Goal: Check status: Check status

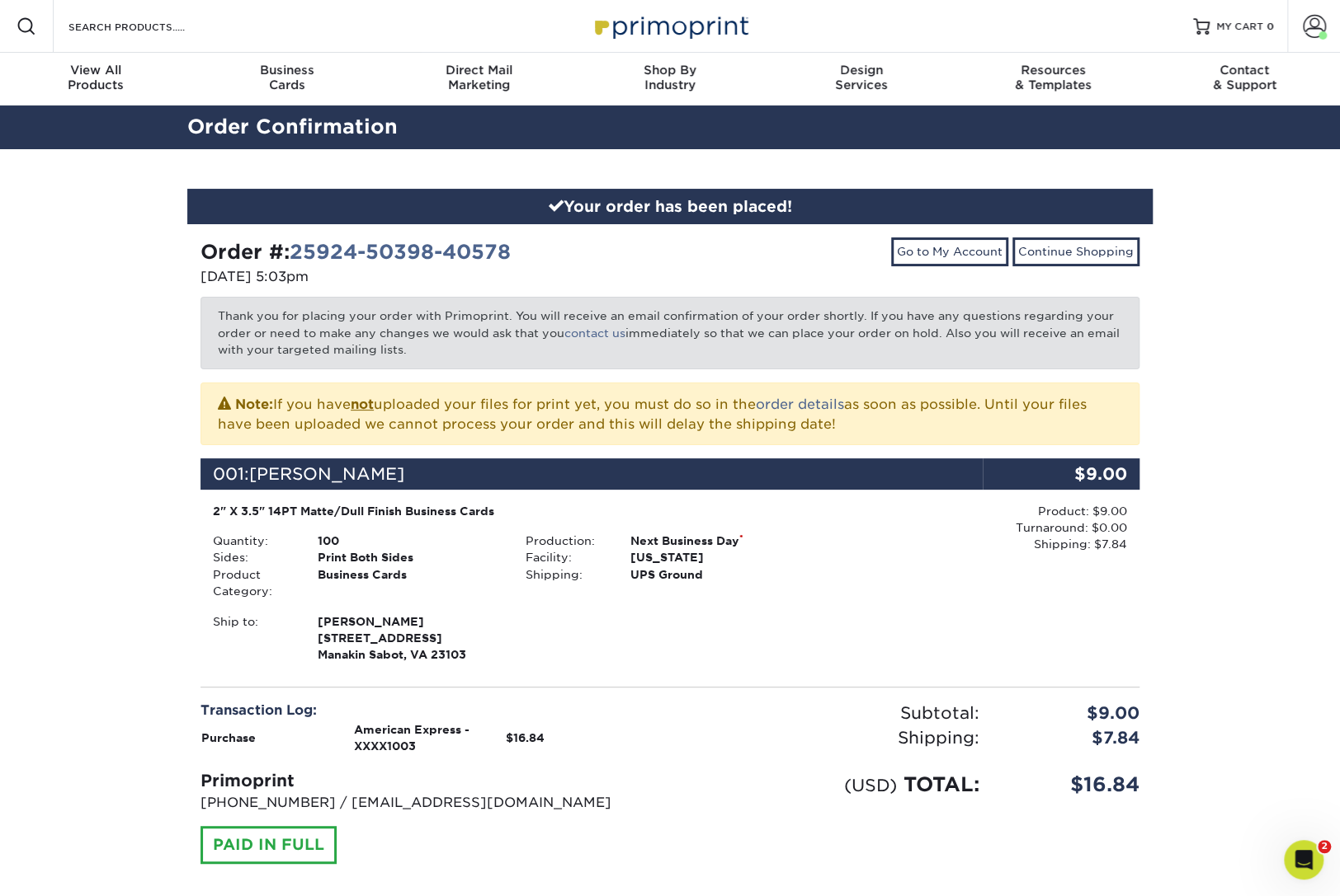
click at [1267, 426] on div "Your order has been placed! Order #: 25924-50398-40578 09/24/2025 5:03pm Go to …" at bounding box center [670, 569] width 1340 height 838
click at [1305, 27] on span at bounding box center [1314, 26] width 23 height 23
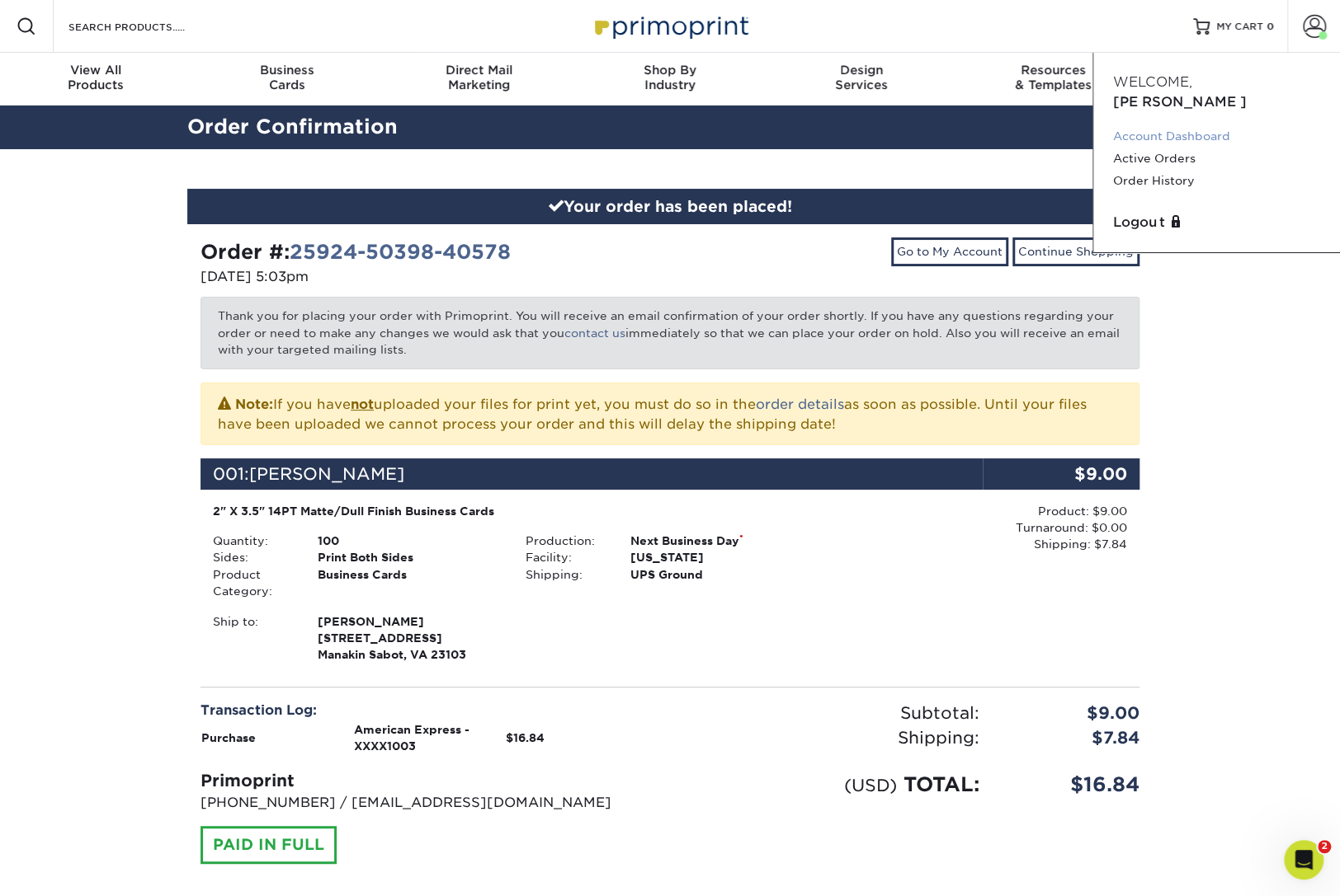
click at [1190, 125] on link "Account Dashboard" at bounding box center [1216, 137] width 207 height 22
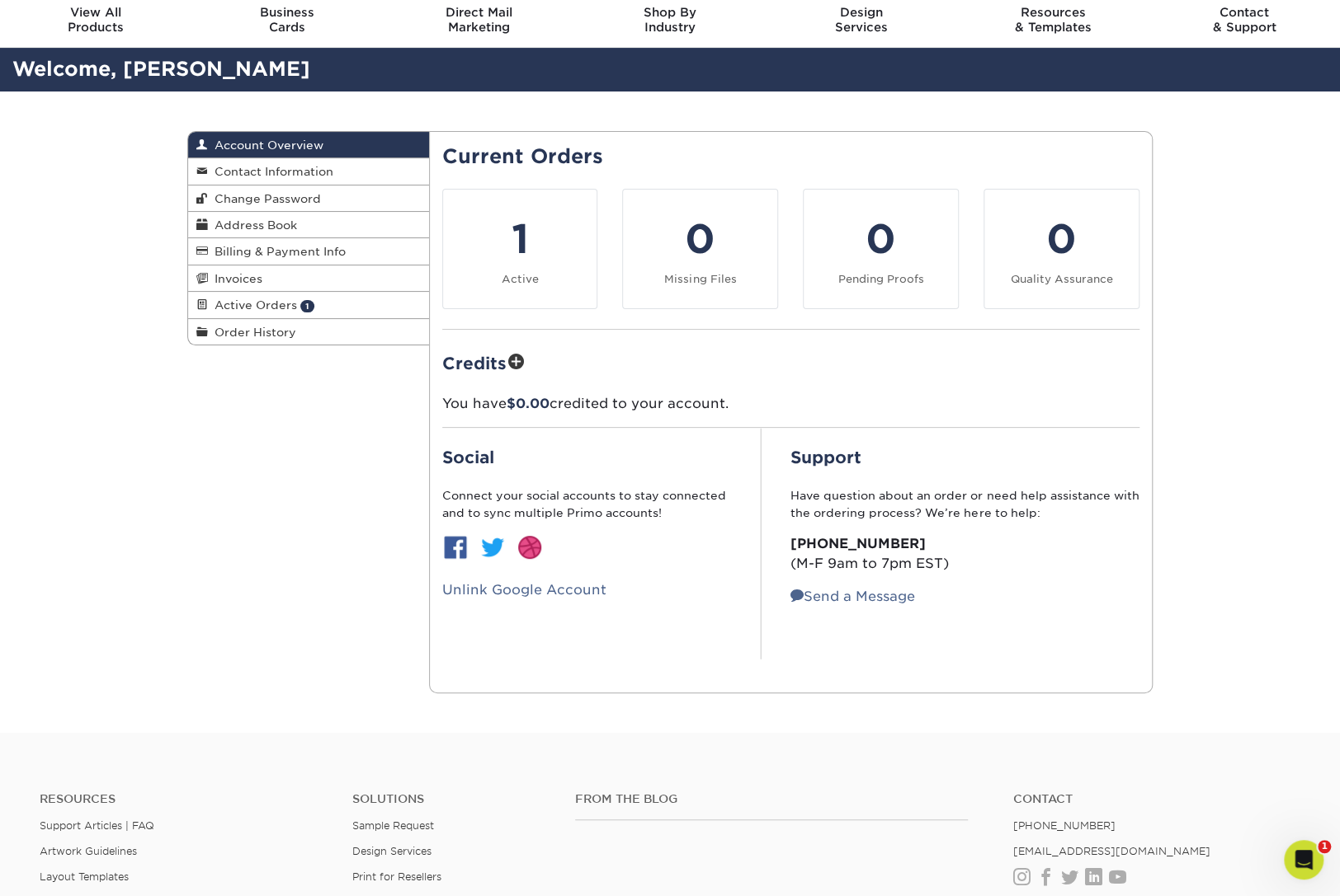
scroll to position [34, 0]
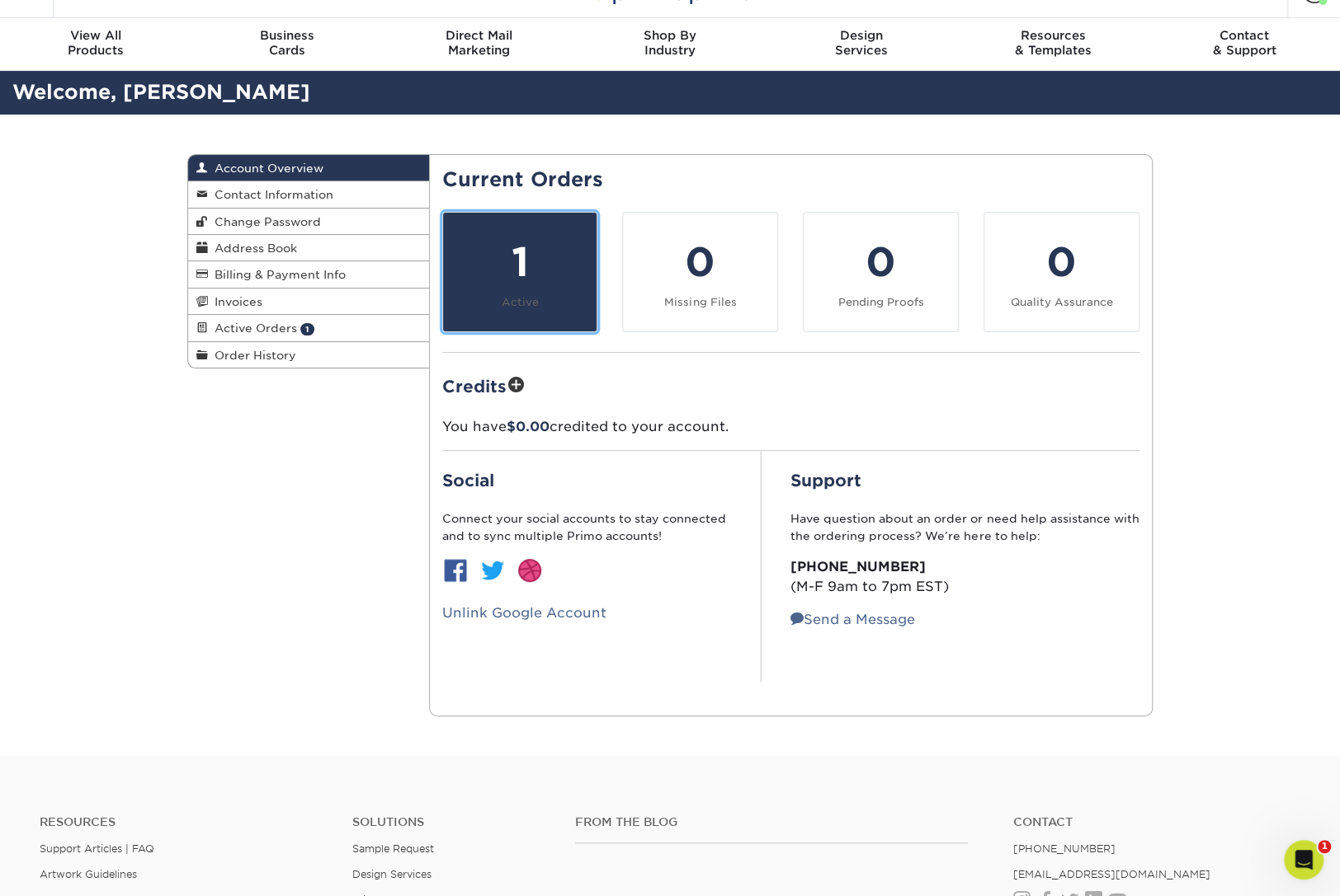
click at [515, 268] on div "1" at bounding box center [520, 262] width 135 height 59
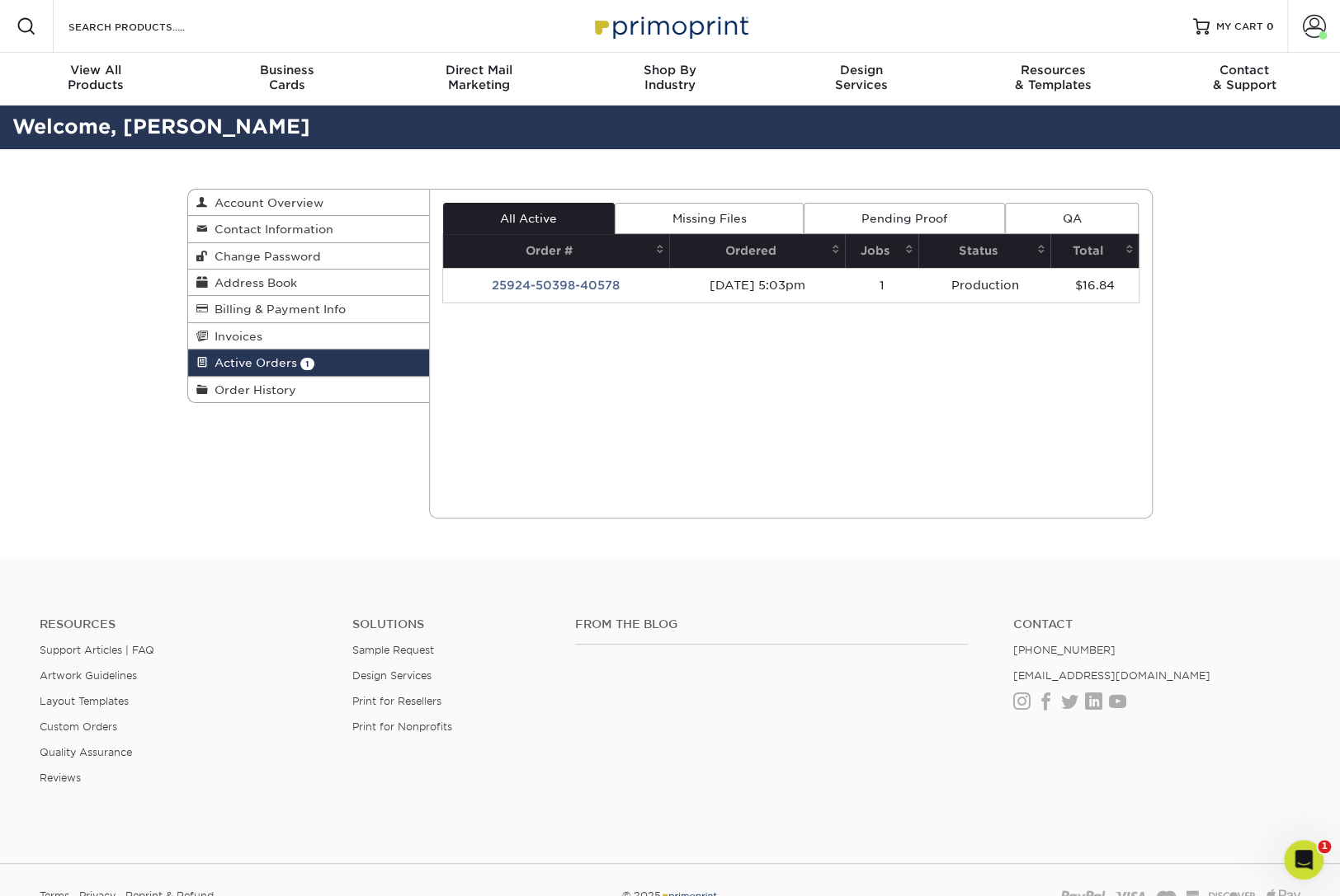
click at [927, 212] on link "Pending Proof" at bounding box center [904, 218] width 201 height 32
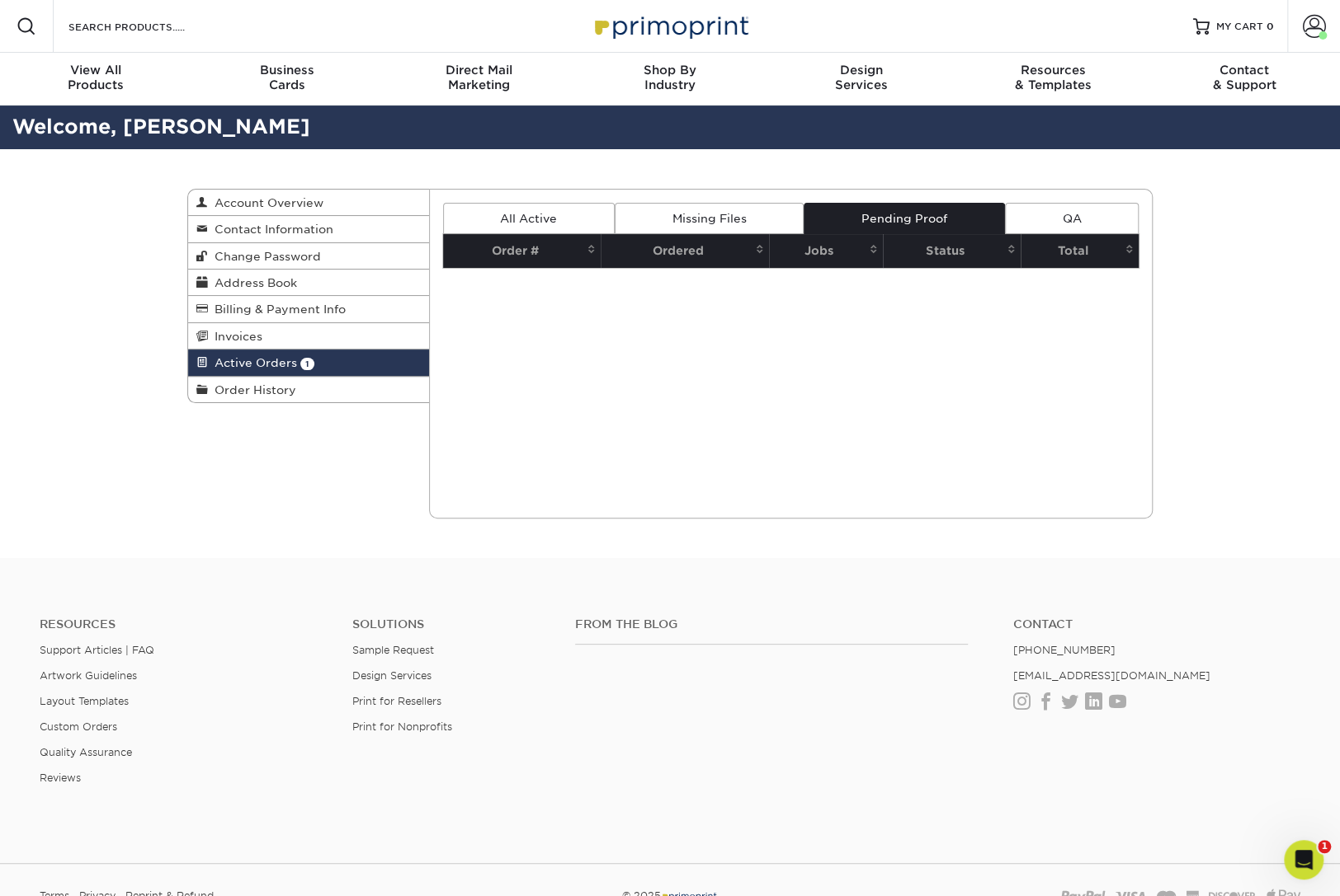
click at [734, 214] on link "Missing Files" at bounding box center [709, 218] width 189 height 32
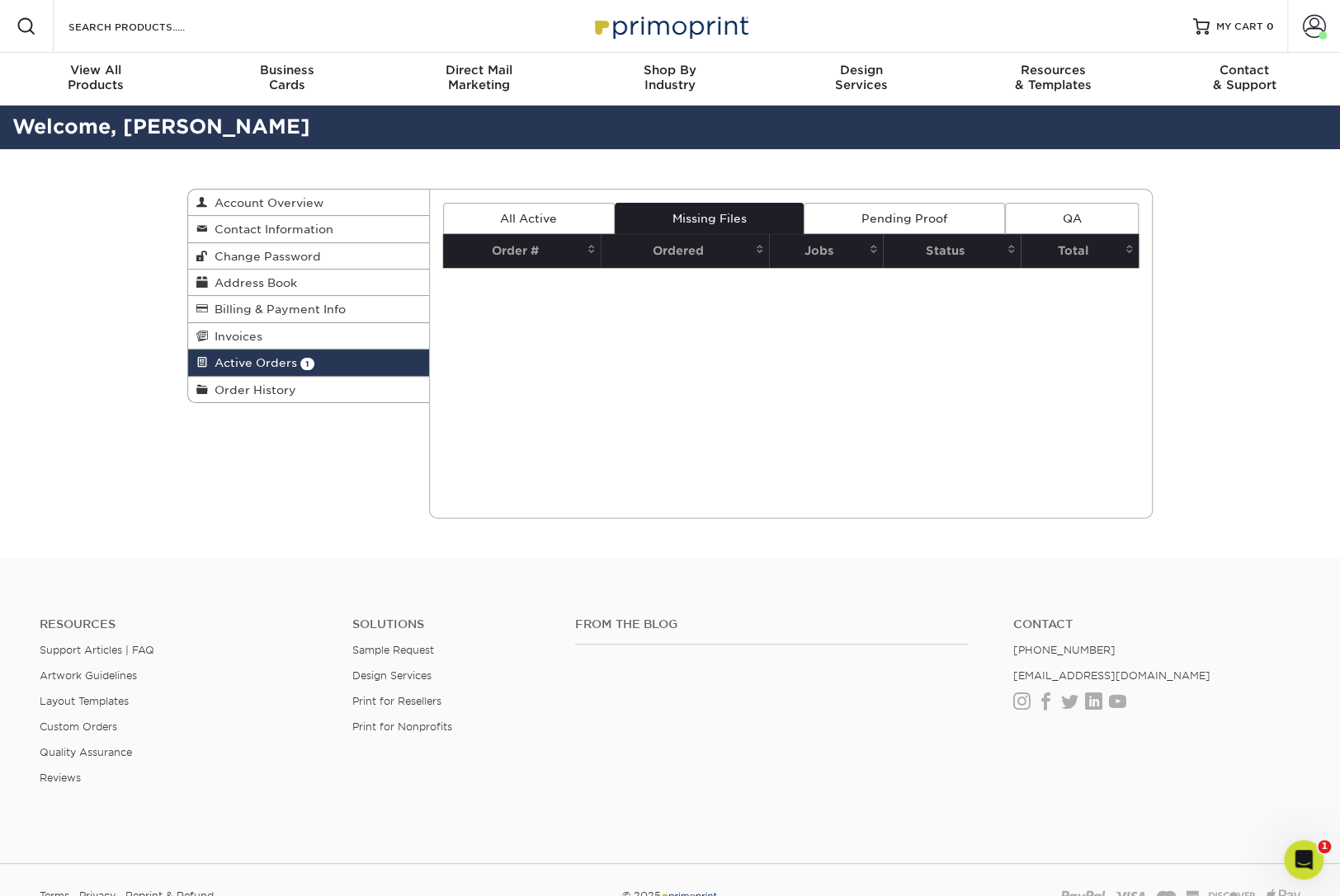
click at [537, 215] on link "All Active" at bounding box center [528, 218] width 172 height 32
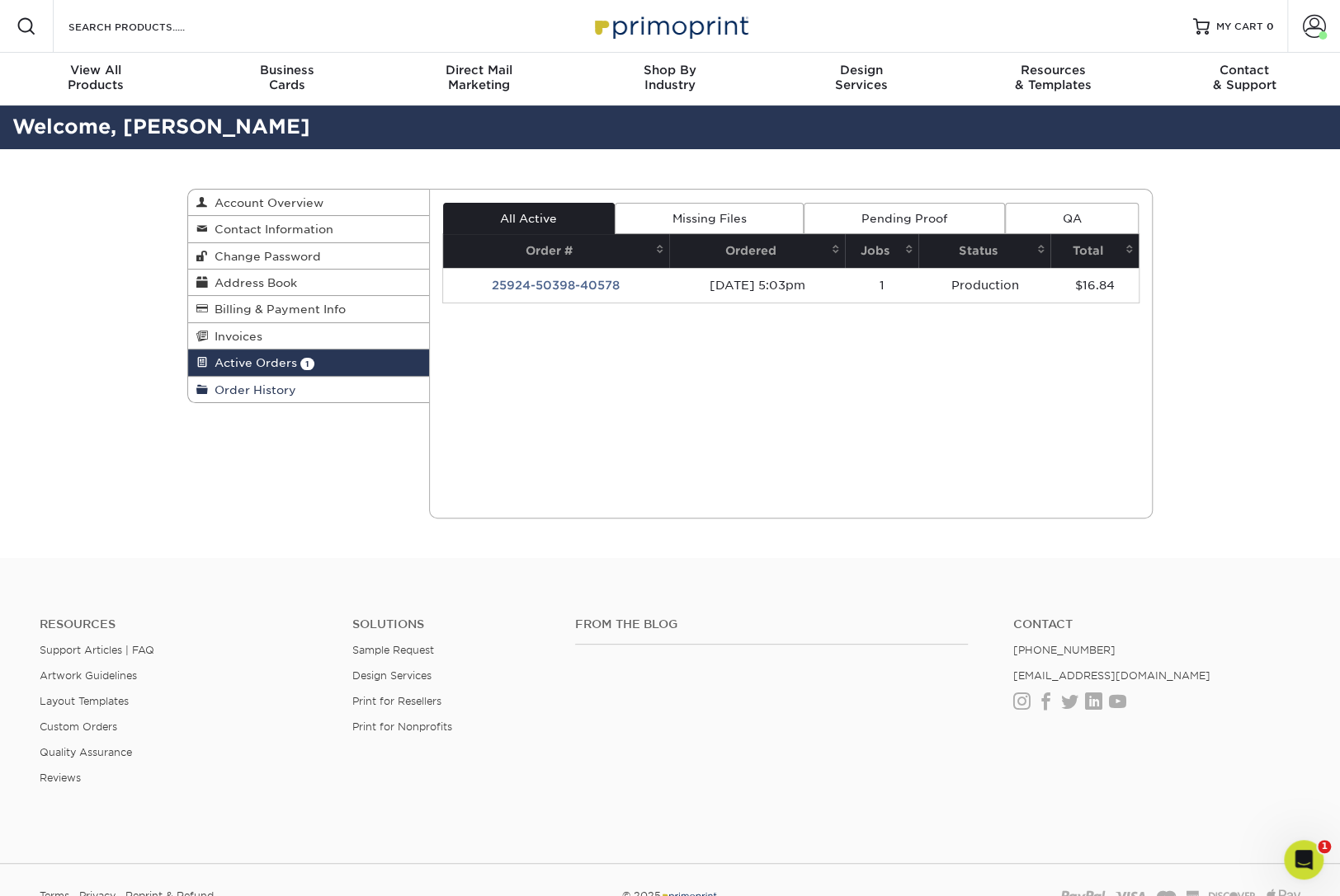
click at [230, 390] on span "Order History" at bounding box center [252, 389] width 88 height 13
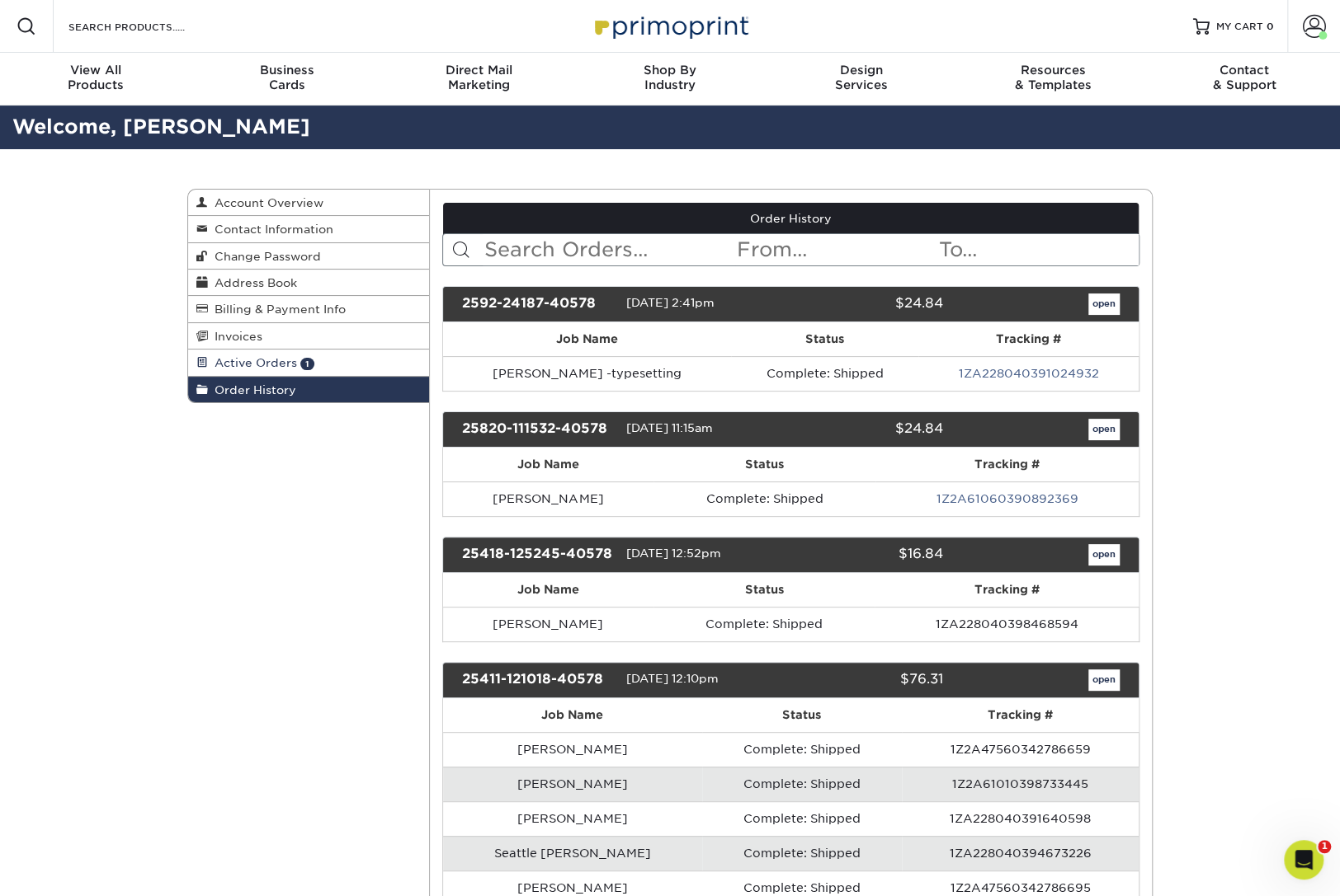
click at [235, 356] on span "Active Orders" at bounding box center [253, 362] width 89 height 13
